Goal: Understand process/instructions: Learn how to perform a task or action

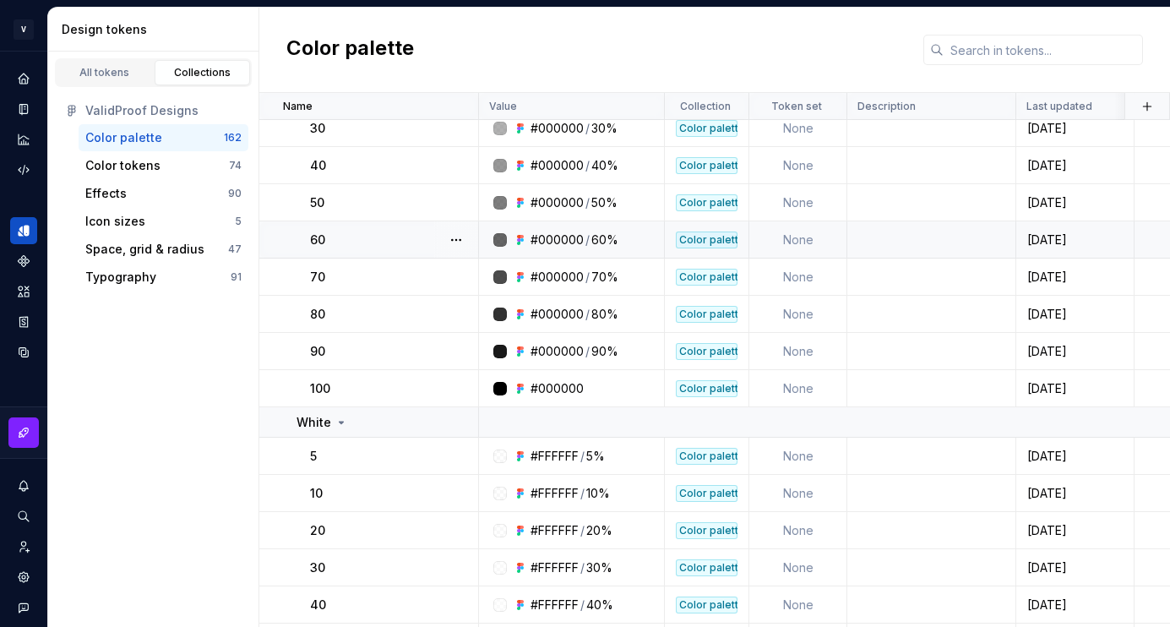
scroll to position [6263, 0]
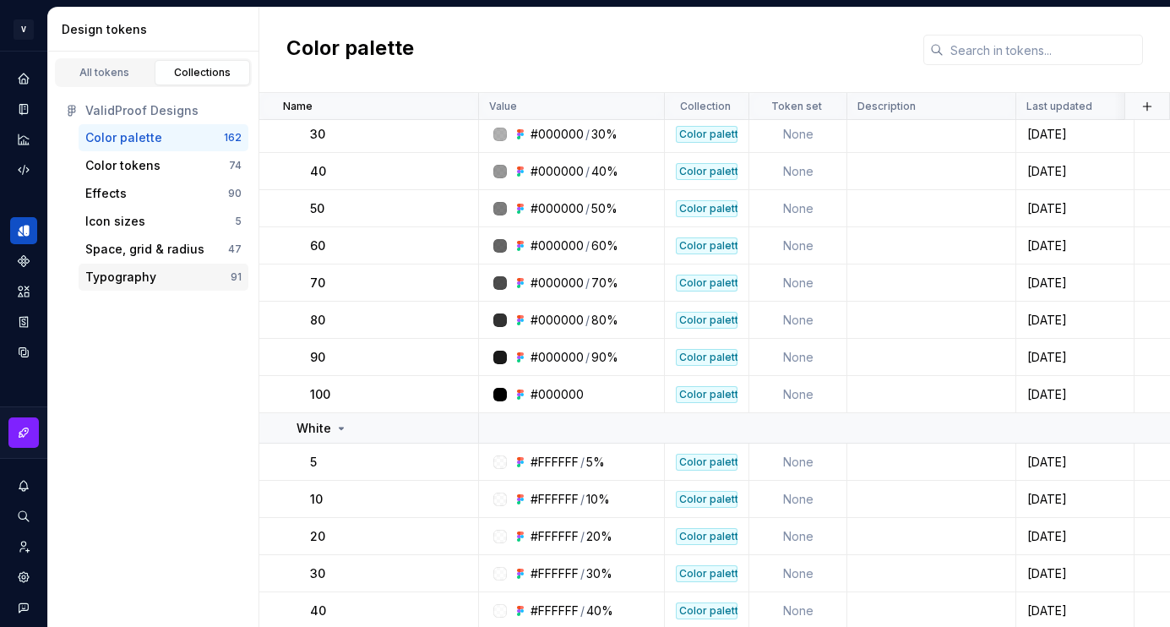
click at [122, 275] on div "Typography" at bounding box center [120, 277] width 71 height 17
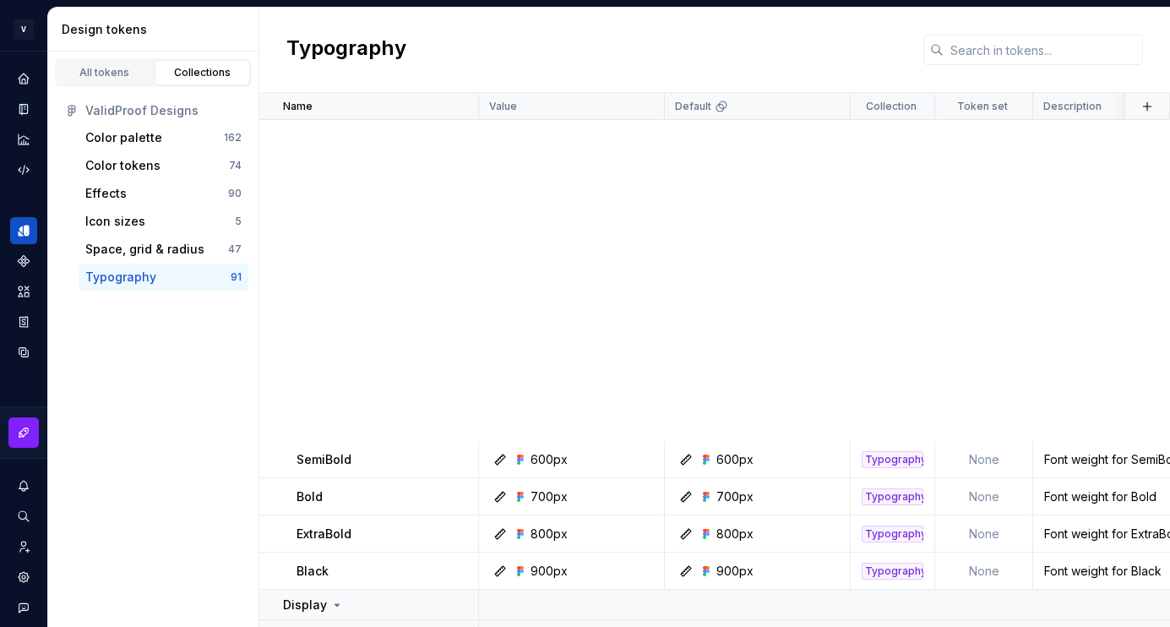
scroll to position [1256, 0]
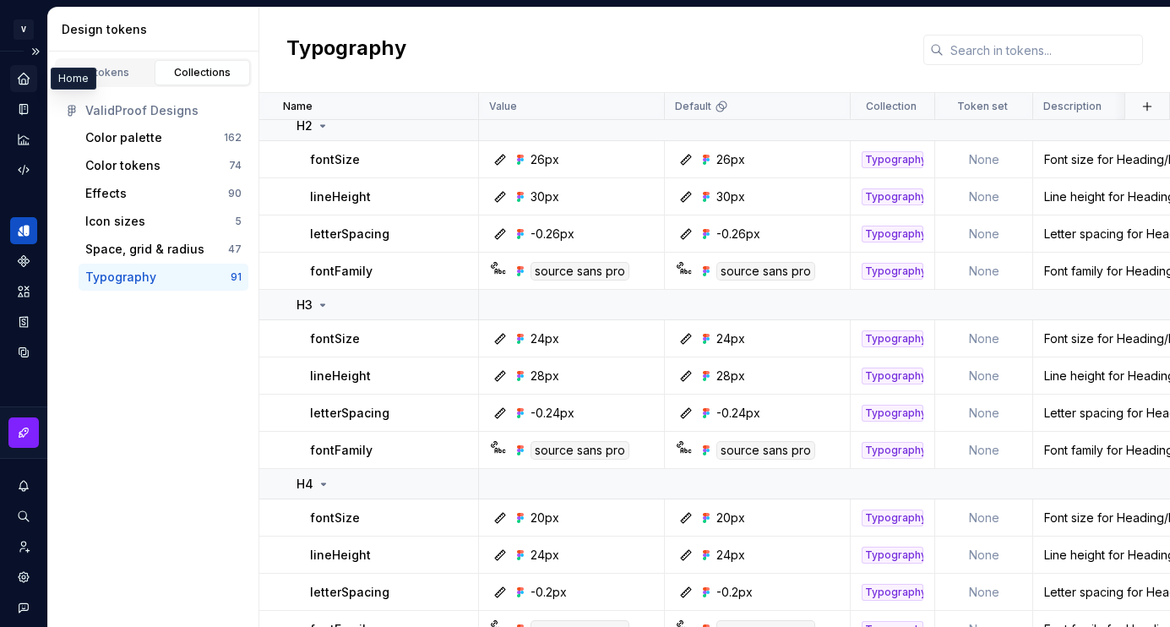
click at [25, 73] on icon "Home" at bounding box center [23, 78] width 15 height 15
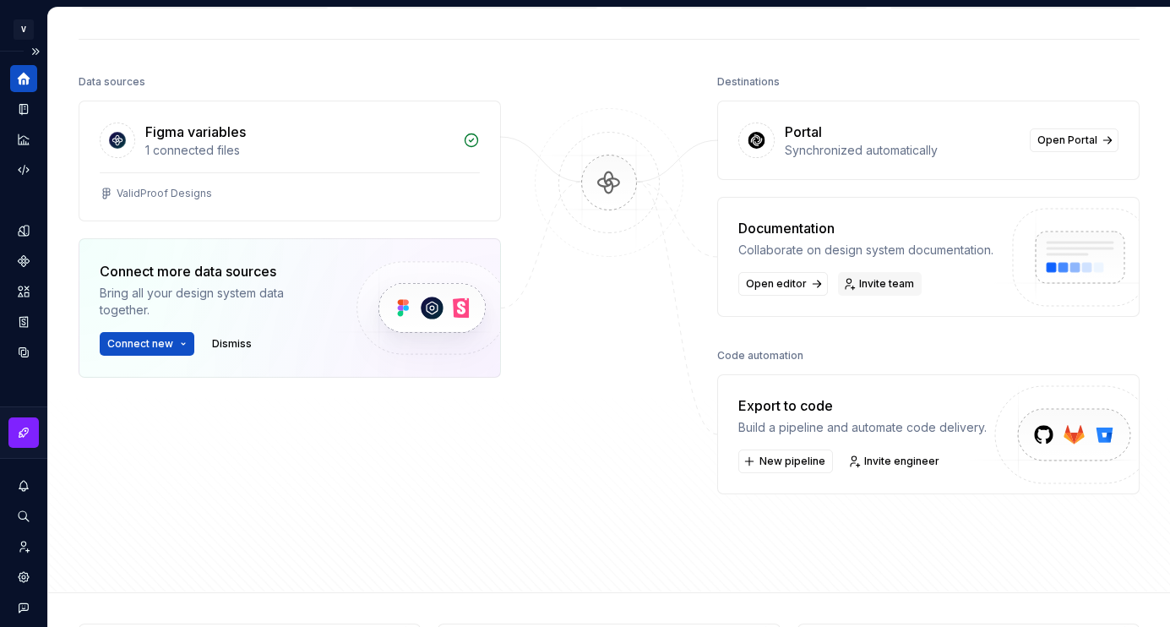
scroll to position [155, 0]
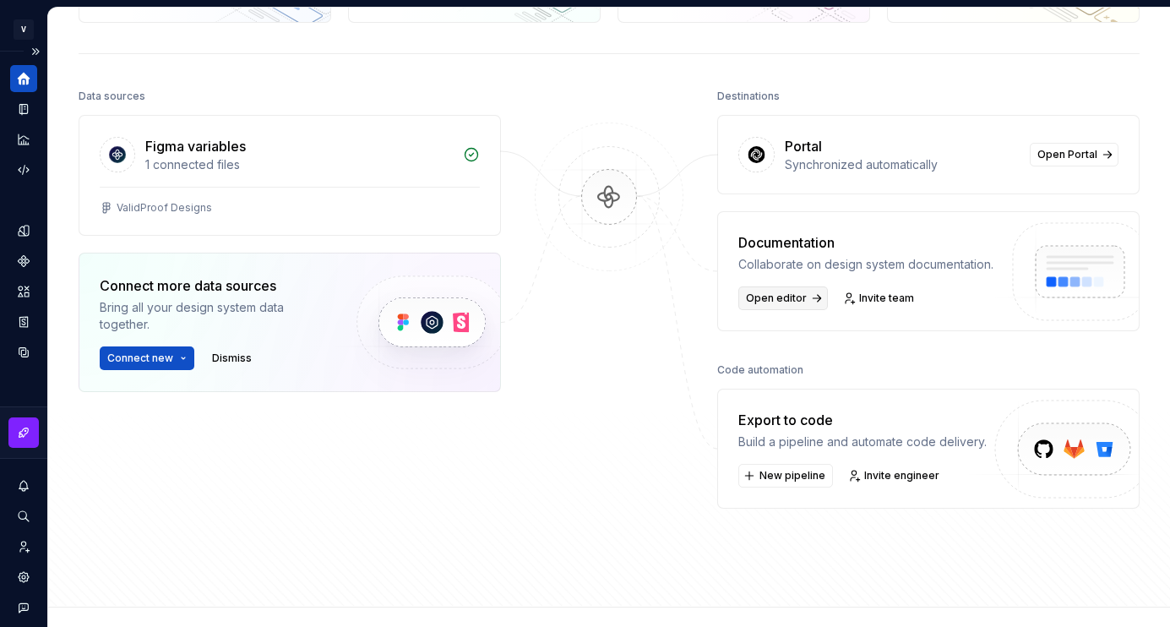
click at [787, 291] on link "Open editor" at bounding box center [783, 298] width 90 height 24
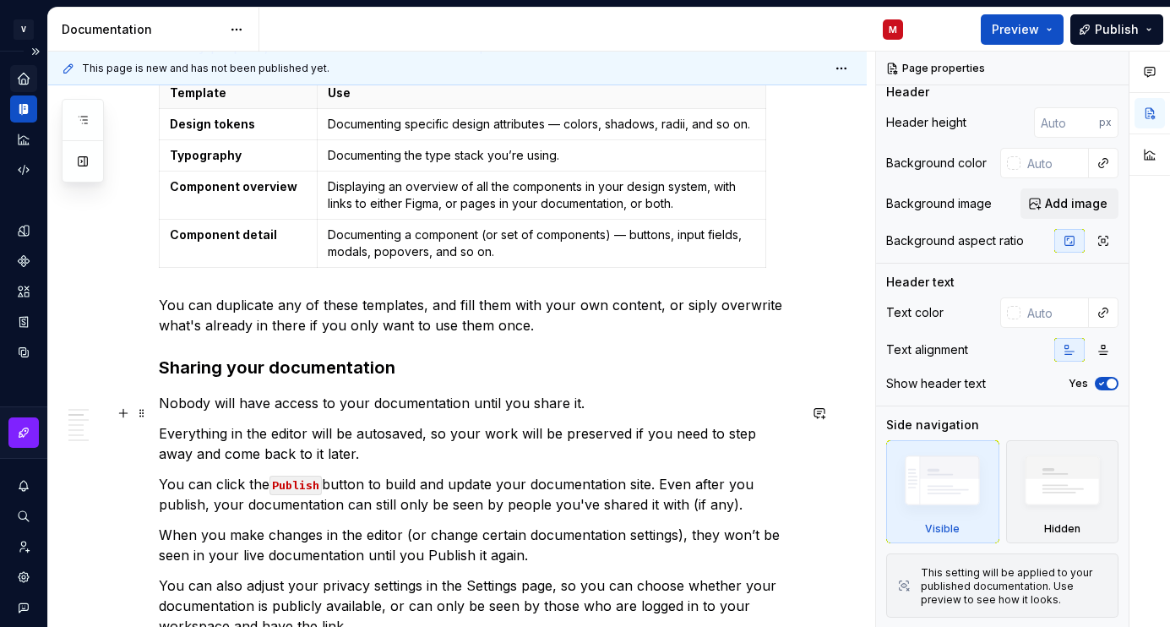
scroll to position [550, 0]
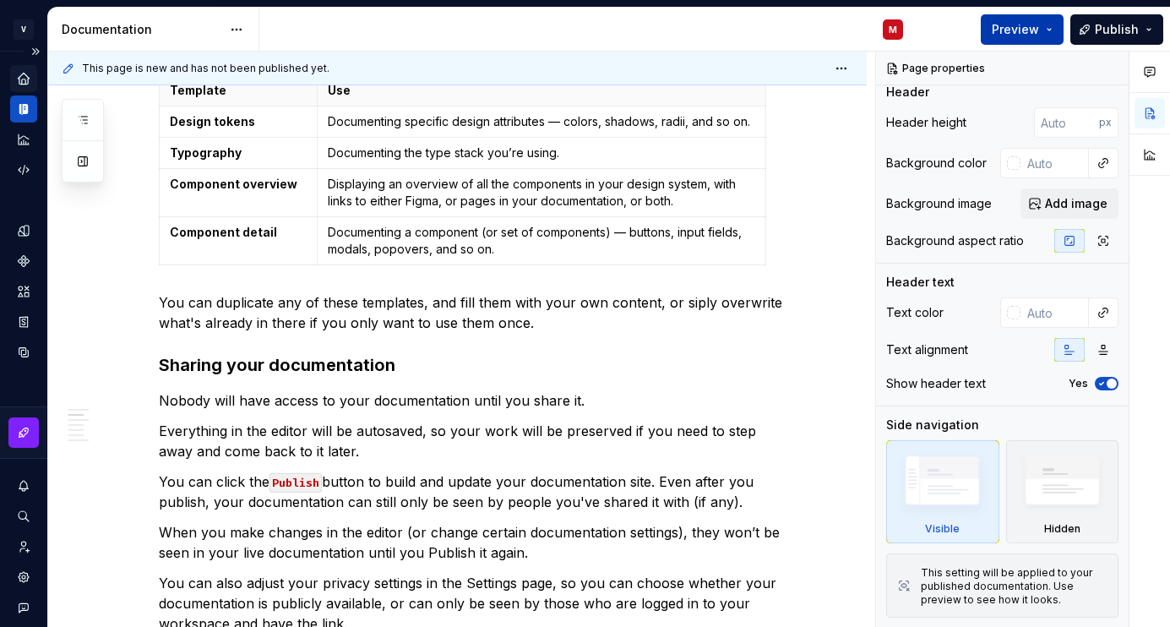
click at [1016, 34] on span "Preview" at bounding box center [1015, 29] width 47 height 17
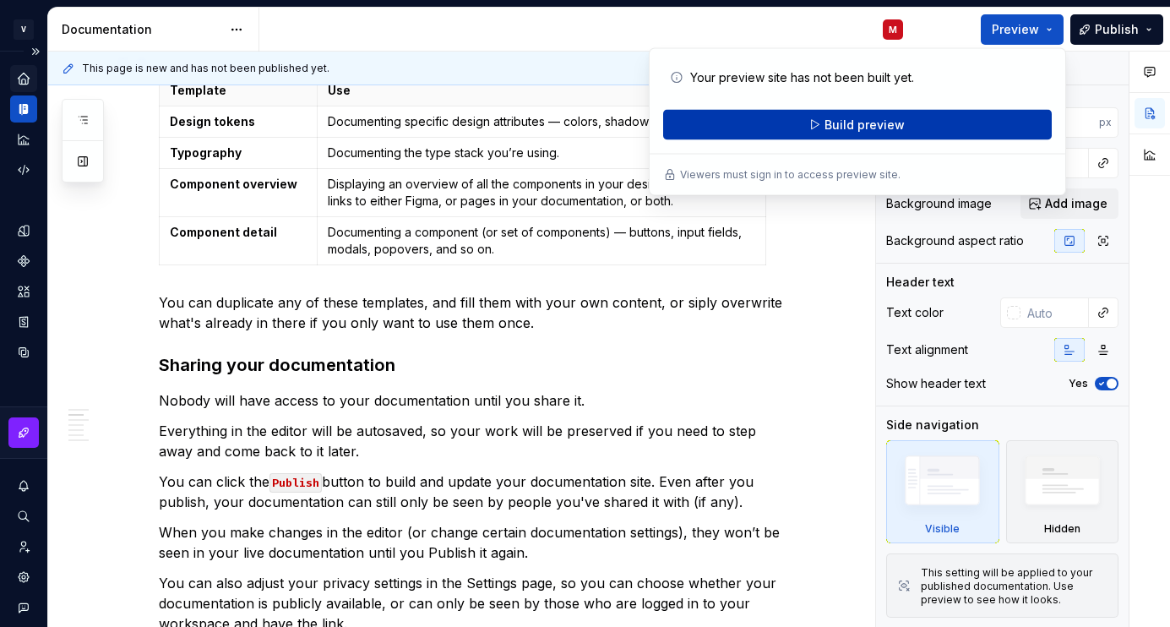
click at [856, 120] on span "Build preview" at bounding box center [865, 125] width 80 height 17
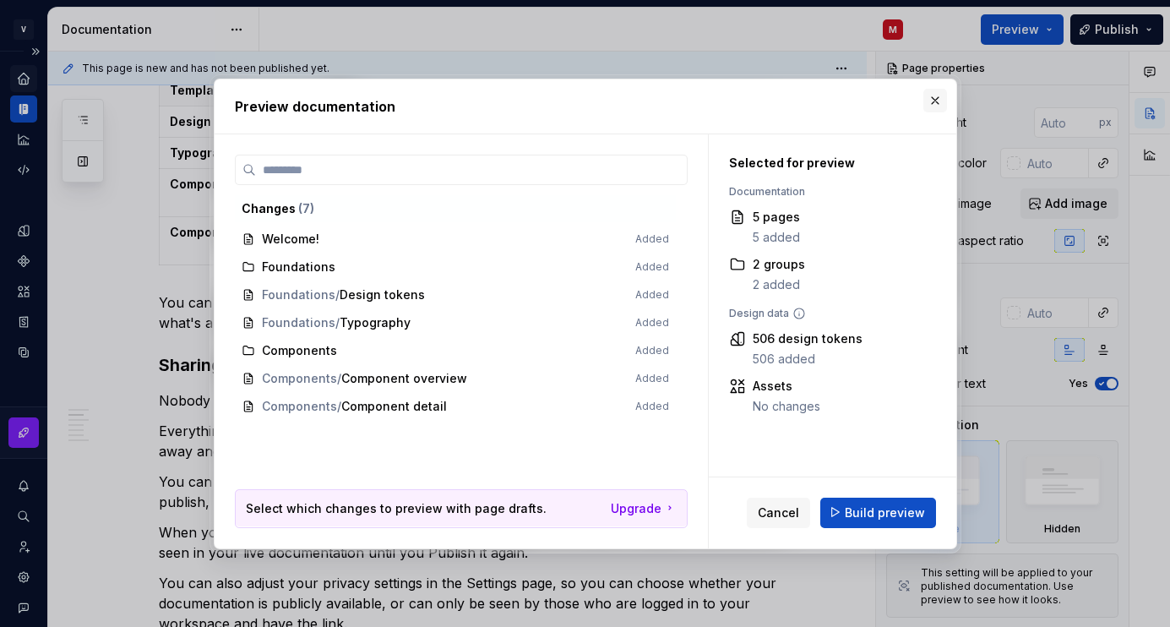
click at [928, 106] on button "button" at bounding box center [935, 101] width 24 height 24
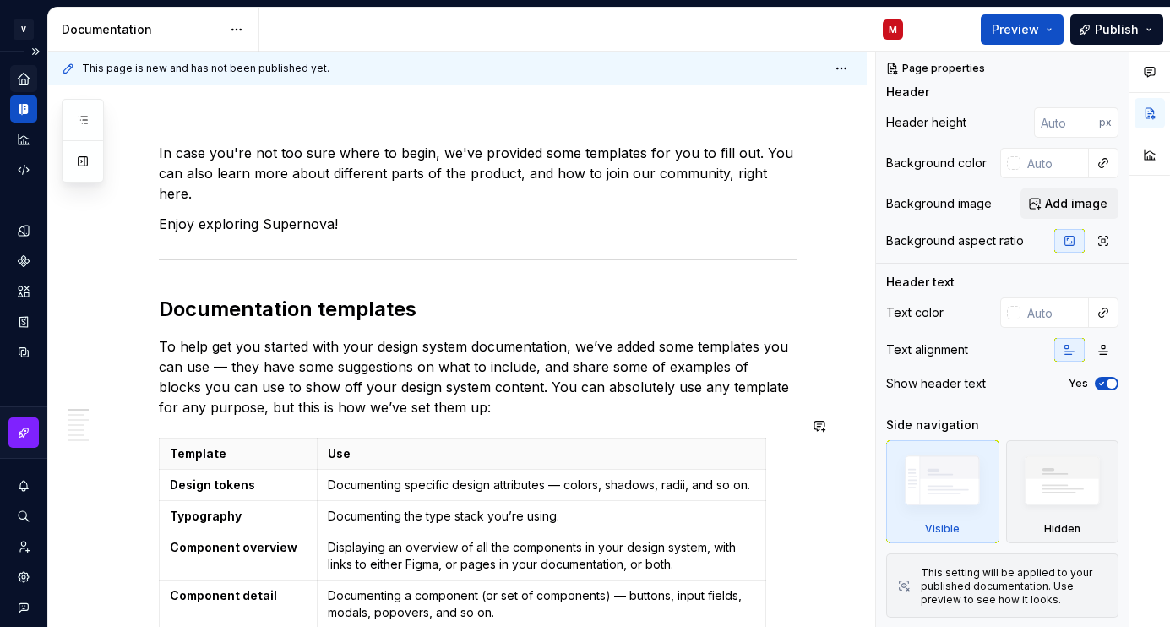
scroll to position [0, 0]
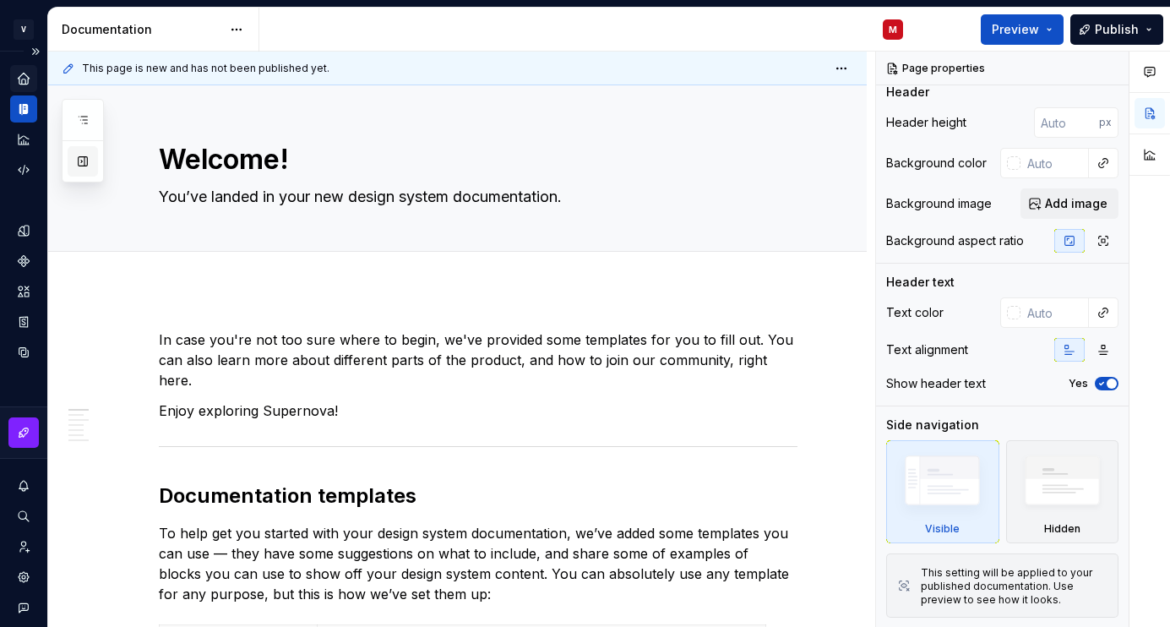
click at [82, 161] on button "button" at bounding box center [83, 161] width 30 height 30
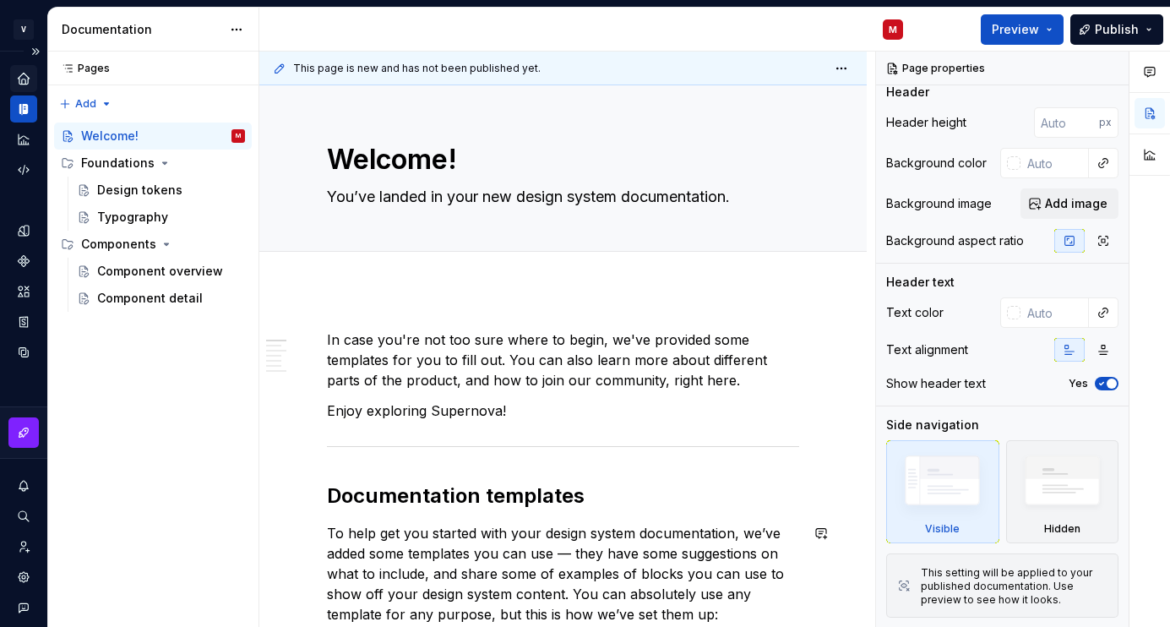
type textarea "*"
